Goal: Task Accomplishment & Management: Use online tool/utility

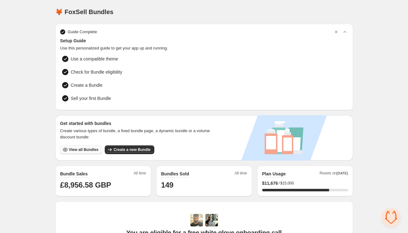
click at [91, 149] on span "View all Bundles" at bounding box center [83, 149] width 29 height 5
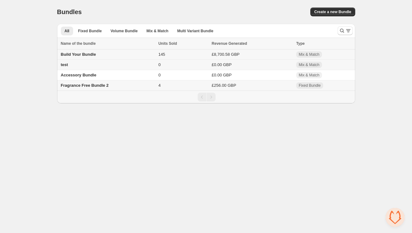
click at [85, 53] on span "Build Your Bundle" at bounding box center [78, 54] width 35 height 5
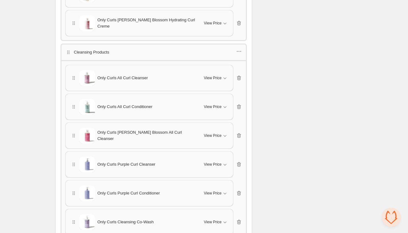
scroll to position [631, 0]
click at [240, 49] on icon "button" at bounding box center [239, 52] width 6 height 6
click at [239, 70] on span "Edit products" at bounding box center [242, 71] width 34 height 6
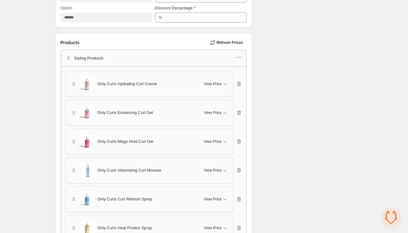
scroll to position [308, 0]
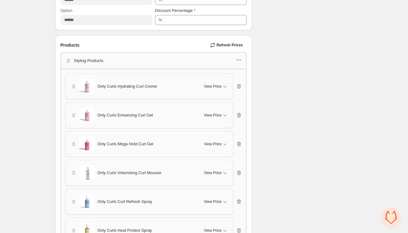
click at [241, 60] on icon "button" at bounding box center [240, 60] width 1 height 1
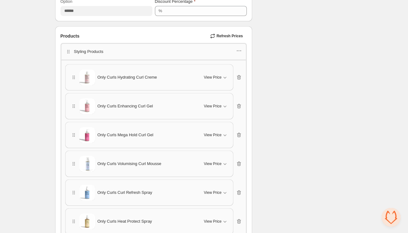
scroll to position [317, 0]
click at [243, 50] on div "Styling Products" at bounding box center [154, 52] width 186 height 17
click at [238, 50] on icon "button" at bounding box center [239, 51] width 6 height 6
click at [233, 73] on span "Edit products" at bounding box center [242, 72] width 34 height 6
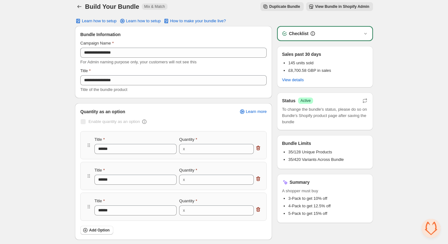
scroll to position [0, 0]
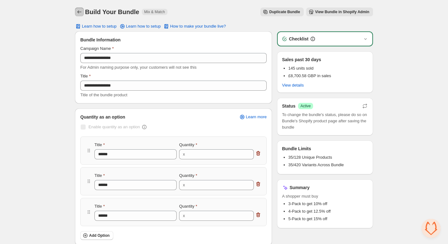
click at [79, 12] on icon "Back" at bounding box center [79, 12] width 6 height 6
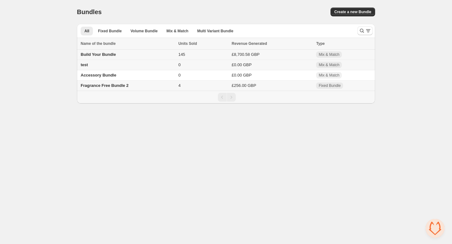
click at [102, 54] on span "Build Your Bundle" at bounding box center [98, 54] width 35 height 5
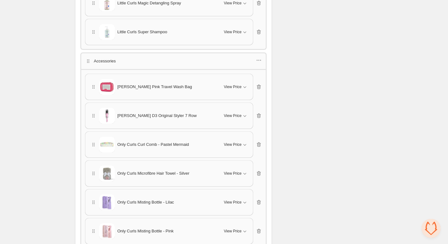
scroll to position [1221, 0]
click at [261, 56] on icon "button" at bounding box center [259, 59] width 6 height 6
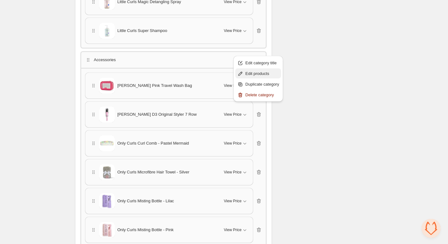
click at [252, 74] on span "Edit products" at bounding box center [262, 74] width 34 height 6
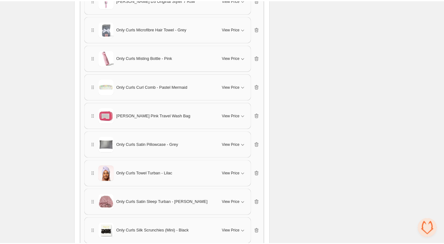
scroll to position [1304, 0]
